Goal: Task Accomplishment & Management: Complete application form

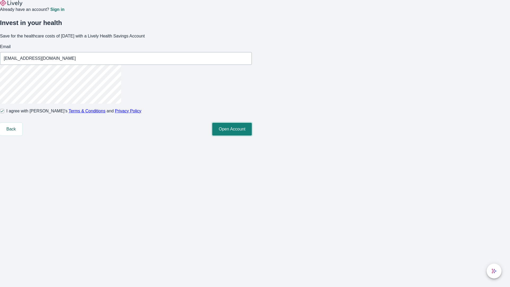
click at [252, 135] on button "Open Account" at bounding box center [232, 129] width 40 height 13
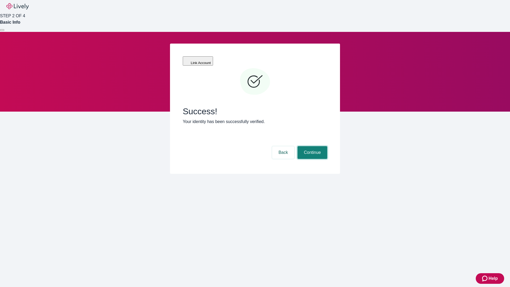
click at [311, 146] on button "Continue" at bounding box center [312, 152] width 30 height 13
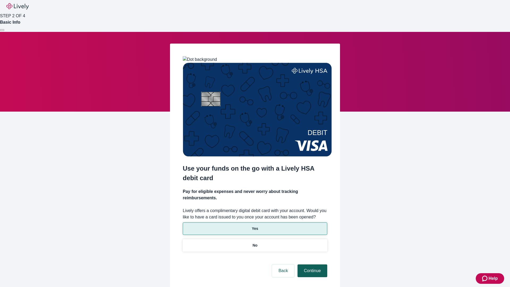
click at [255, 242] on p "No" at bounding box center [255, 245] width 5 height 6
click at [311, 264] on button "Continue" at bounding box center [312, 270] width 30 height 13
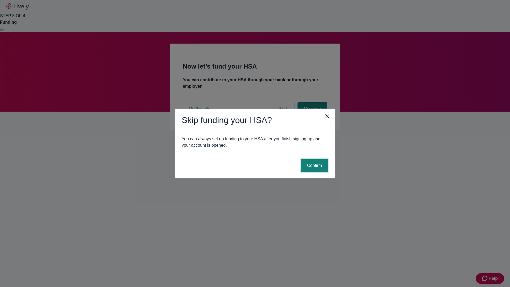
click at [314, 165] on button "Confirm" at bounding box center [315, 165] width 28 height 13
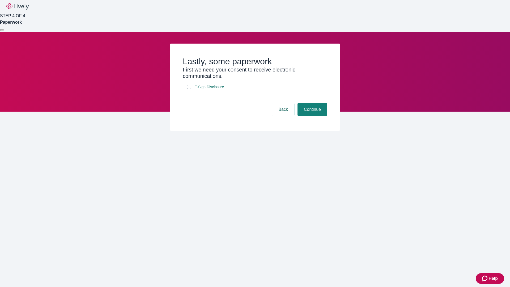
click at [189, 89] on input "E-Sign Disclosure" at bounding box center [189, 87] width 4 height 4
checkbox input "true"
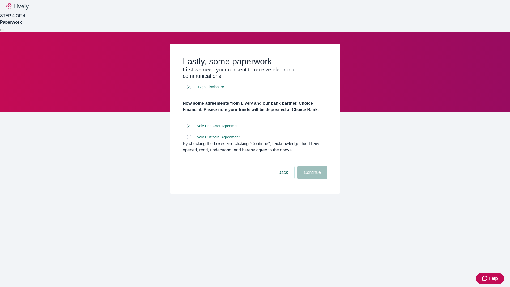
click at [189, 139] on input "Lively Custodial Agreement" at bounding box center [189, 137] width 4 height 4
checkbox input "true"
click at [311, 179] on button "Continue" at bounding box center [312, 172] width 30 height 13
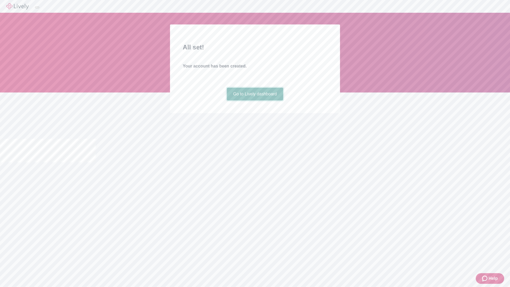
click at [255, 100] on link "Go to Lively dashboard" at bounding box center [255, 94] width 57 height 13
